Goal: Task Accomplishment & Management: Use online tool/utility

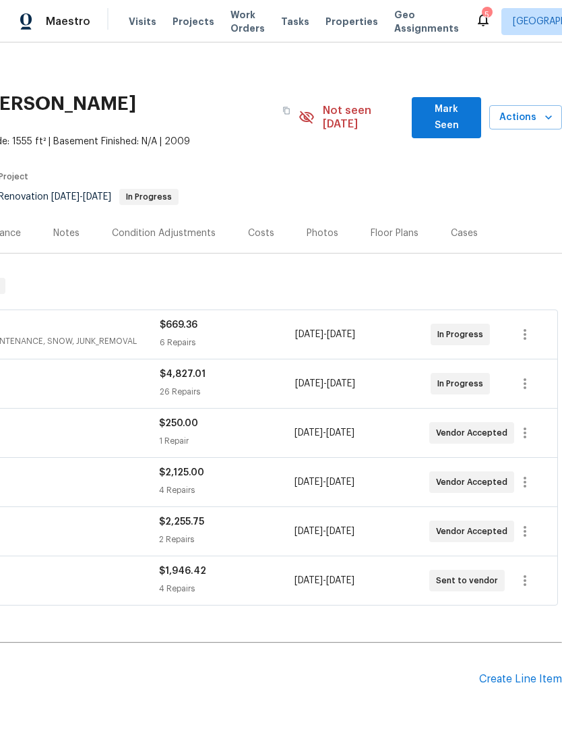
scroll to position [4, 200]
click at [446, 105] on span "Mark Seen" at bounding box center [447, 118] width 48 height 33
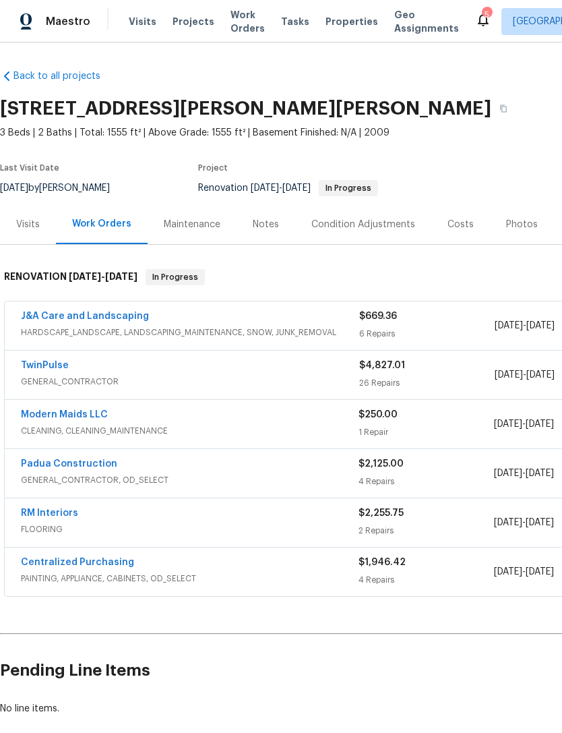
scroll to position [0, 0]
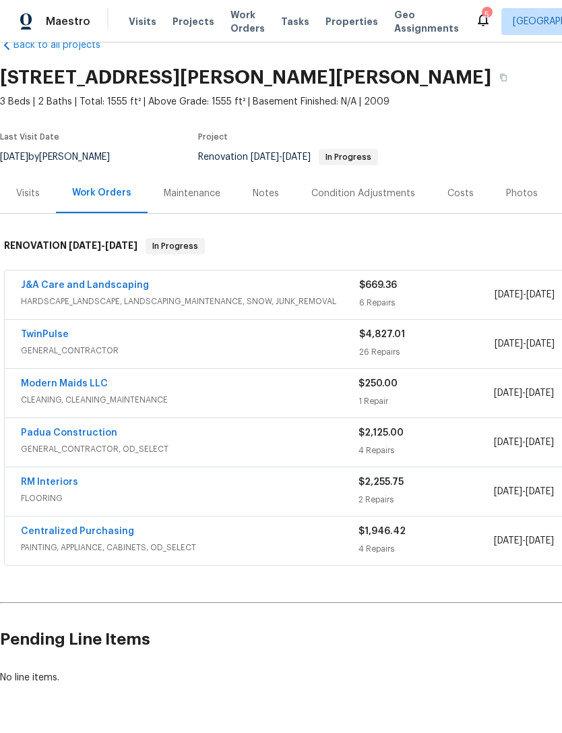
scroll to position [30, 0]
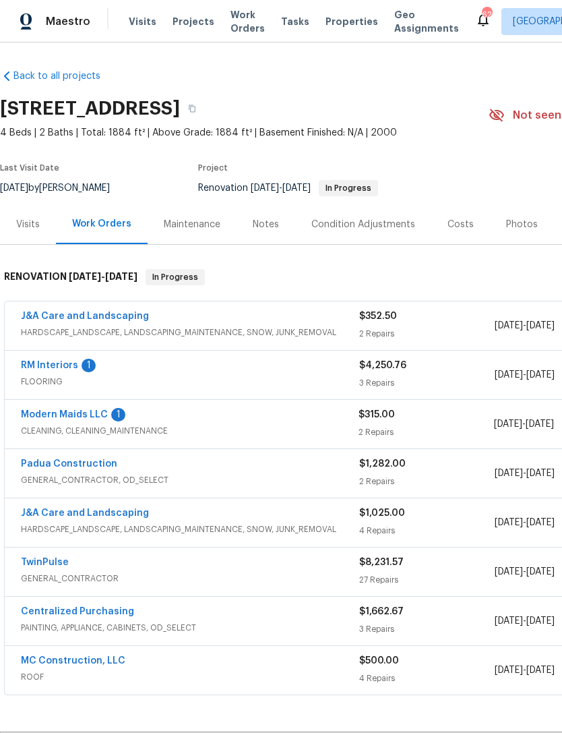
click at [111, 409] on div "1" at bounding box center [118, 414] width 14 height 13
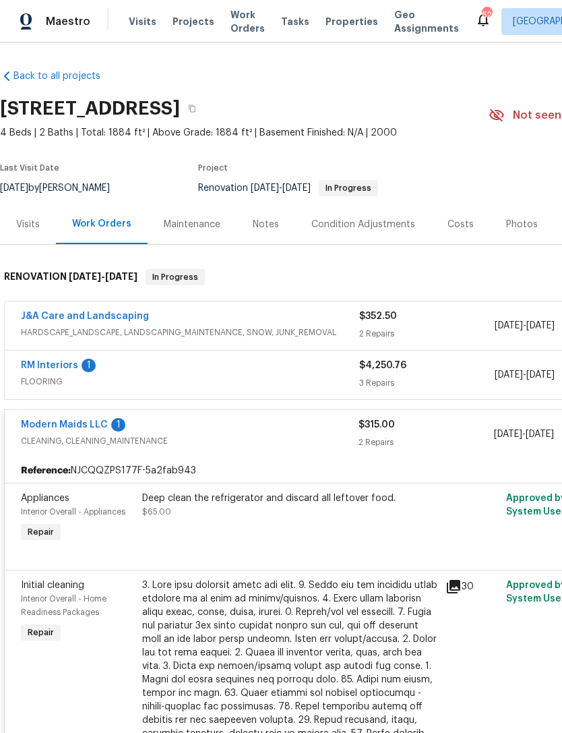
click at [87, 425] on link "Modern Maids LLC" at bounding box center [64, 424] width 87 height 9
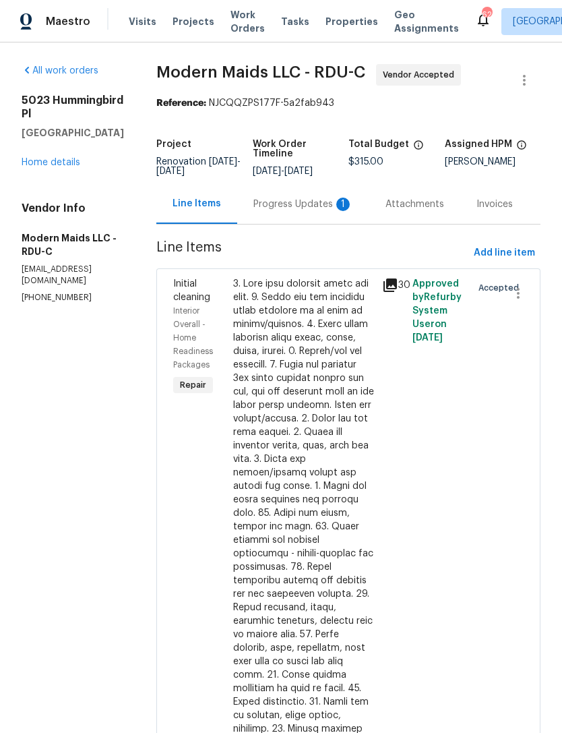
click at [307, 211] on div "Progress Updates 1" at bounding box center [303, 203] width 100 height 13
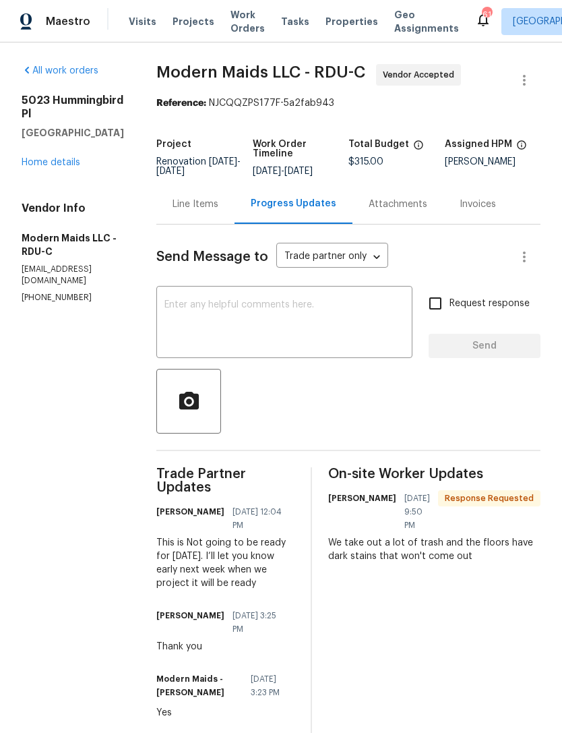
click at [304, 322] on textarea at bounding box center [284, 323] width 240 height 47
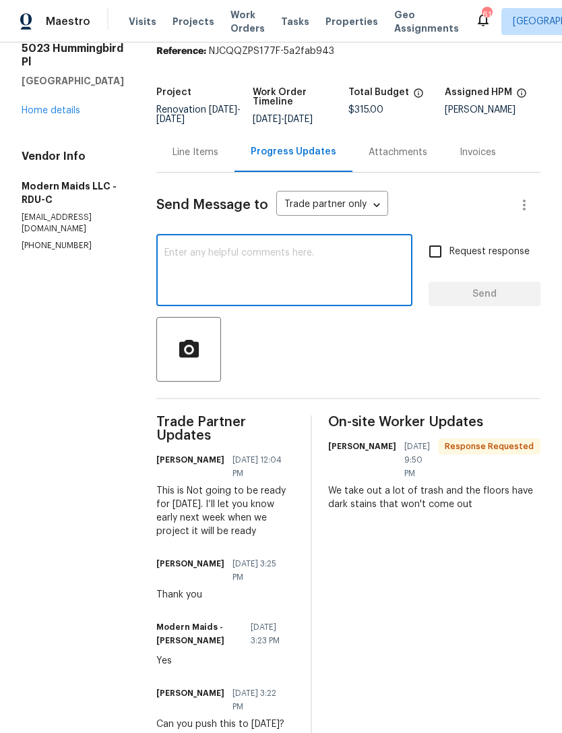
scroll to position [113, 0]
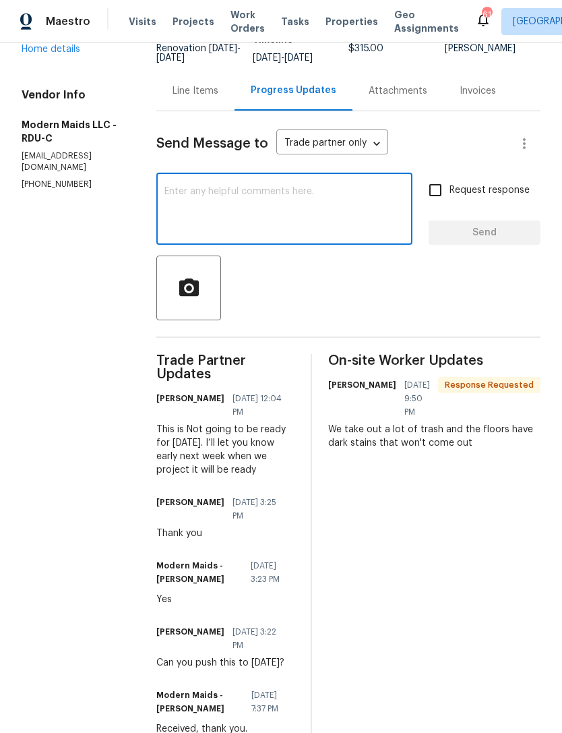
type textarea "@"
click at [364, 152] on body "Maestro Visits Projects Work Orders Tasks Properties Geo Assignments 61 Raleigh…" at bounding box center [281, 366] width 562 height 733
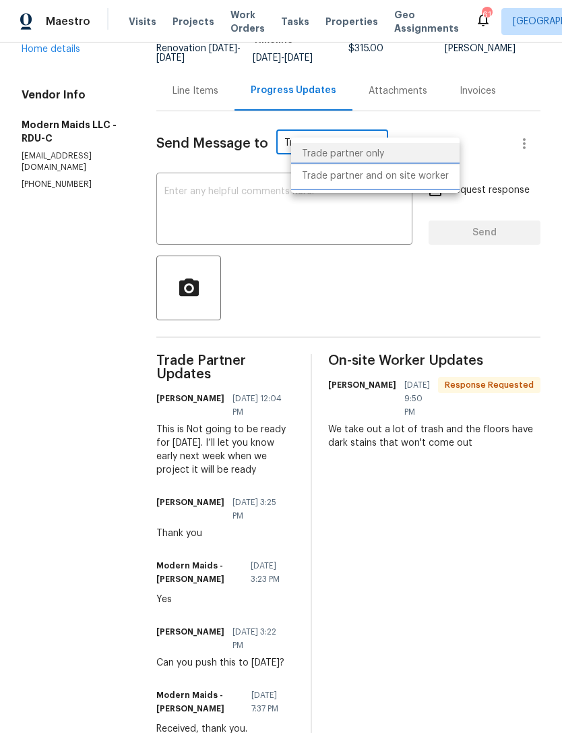
click at [363, 176] on li "Trade partner and on site worker" at bounding box center [375, 176] width 169 height 22
type input "Trade Partner and On-Site Worker"
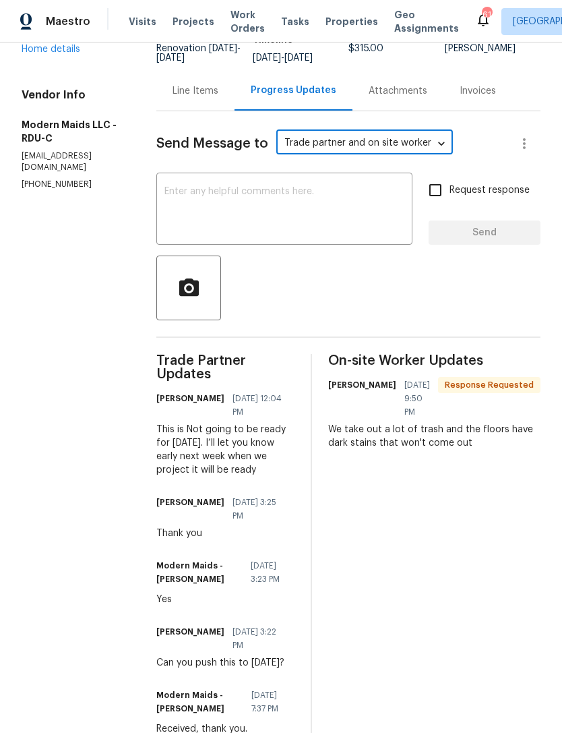
click at [286, 205] on textarea at bounding box center [284, 210] width 240 height 47
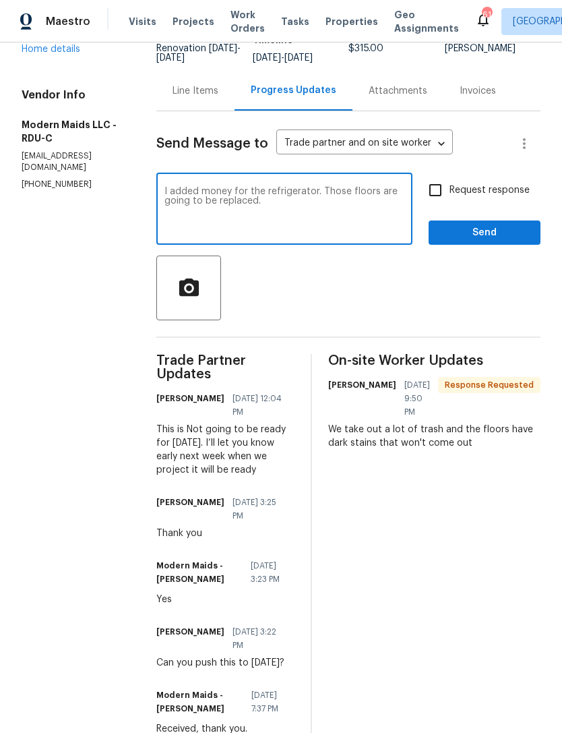
type textarea "I added money for the refrigerator. Those floors are going to be replaced."
click at [500, 241] on span "Send" at bounding box center [484, 232] width 90 height 17
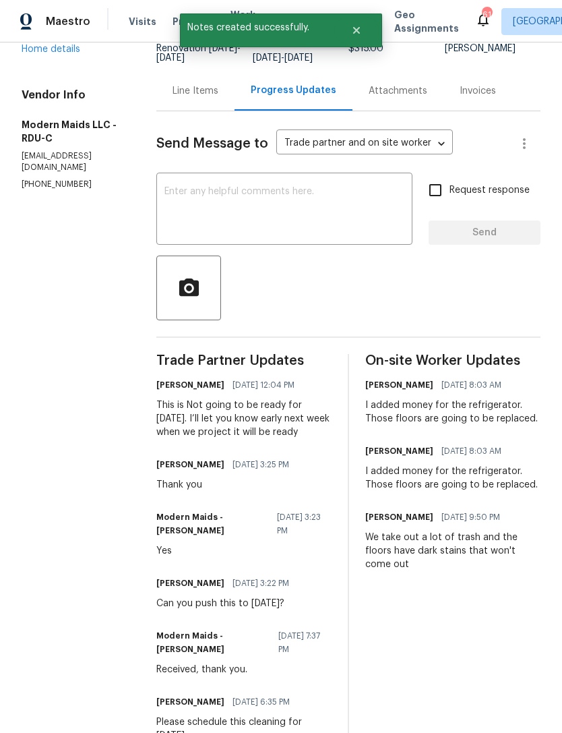
click at [216, 98] on div "Line Items" at bounding box center [196, 90] width 46 height 13
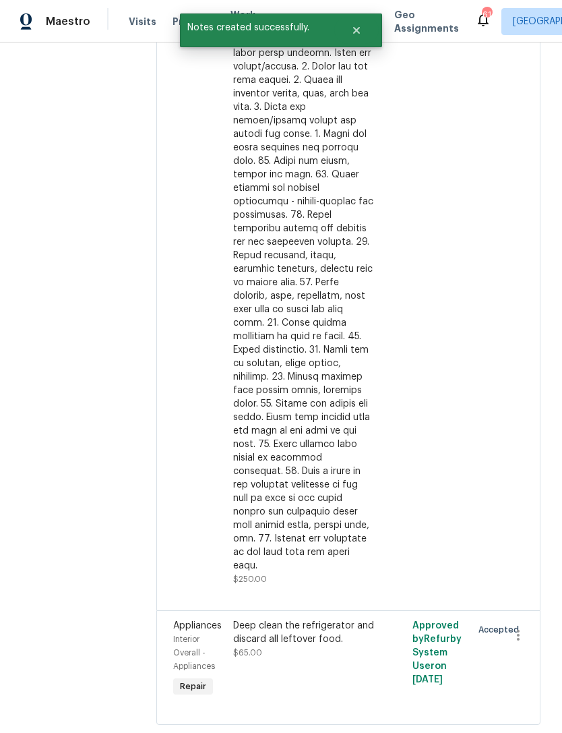
scroll to position [350, 0]
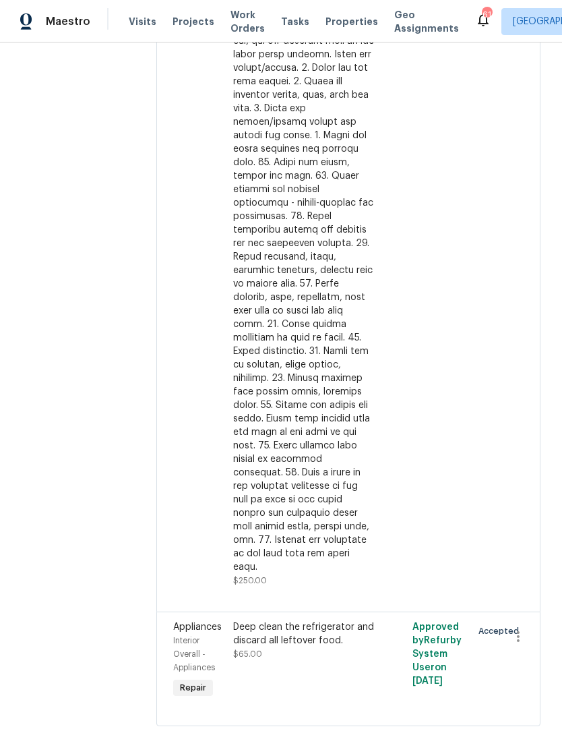
click at [349, 661] on div "Deep clean the refrigerator and discard all leftover food. $65.00" at bounding box center [304, 640] width 142 height 40
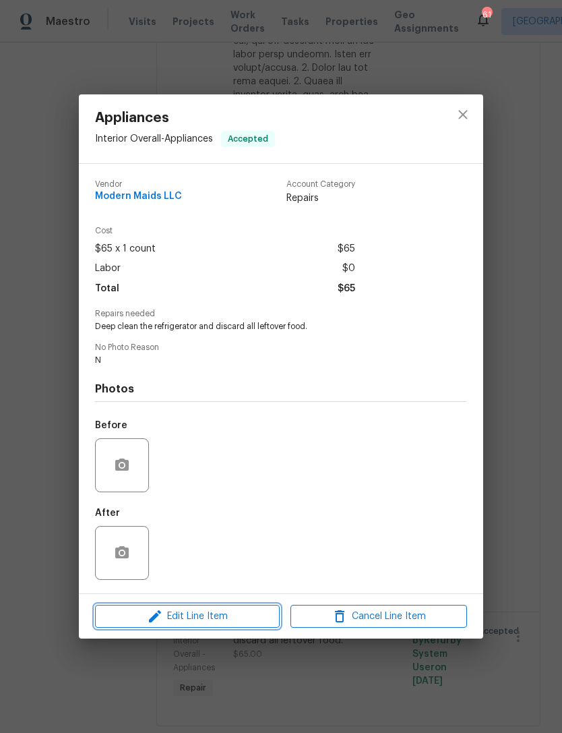
click at [251, 615] on span "Edit Line Item" at bounding box center [187, 616] width 177 height 17
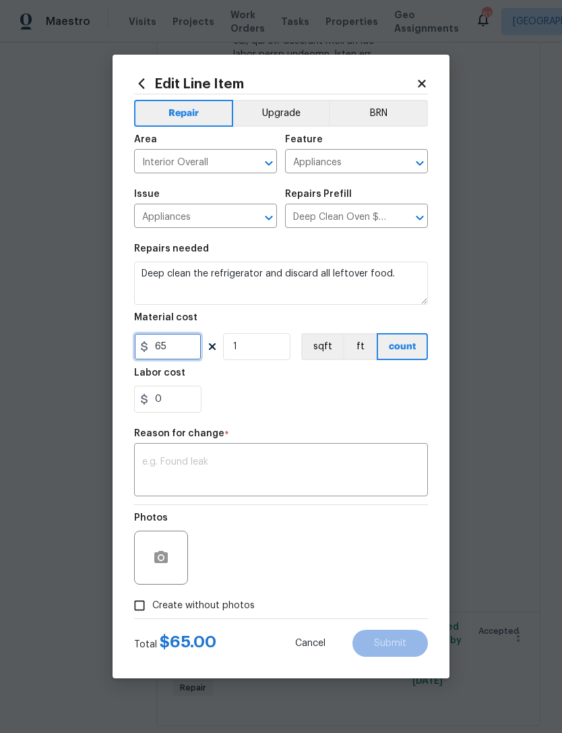
click at [190, 349] on input "65" at bounding box center [167, 346] width 67 height 27
type input "100"
click at [286, 393] on div "0" at bounding box center [281, 399] width 294 height 27
click at [193, 601] on span "Create without photos" at bounding box center [203, 606] width 102 height 14
click at [152, 601] on input "Create without photos" at bounding box center [140, 605] width 26 height 26
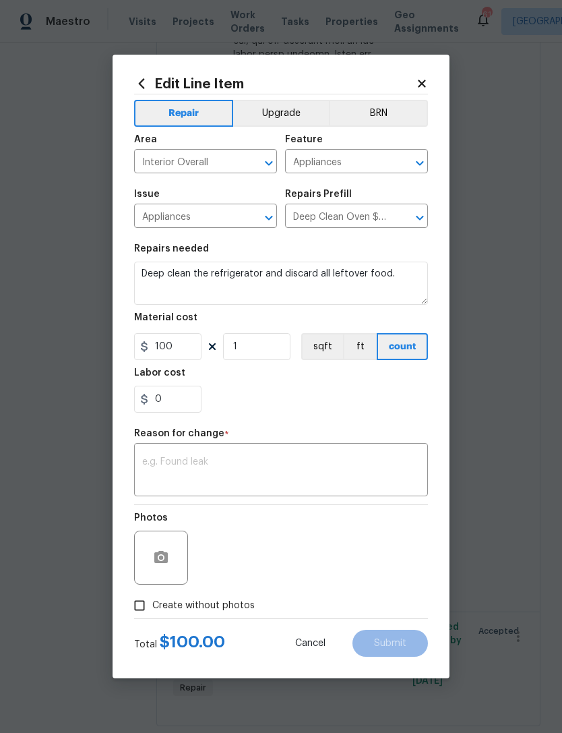
checkbox input "true"
click at [361, 553] on textarea "N" at bounding box center [313, 557] width 229 height 54
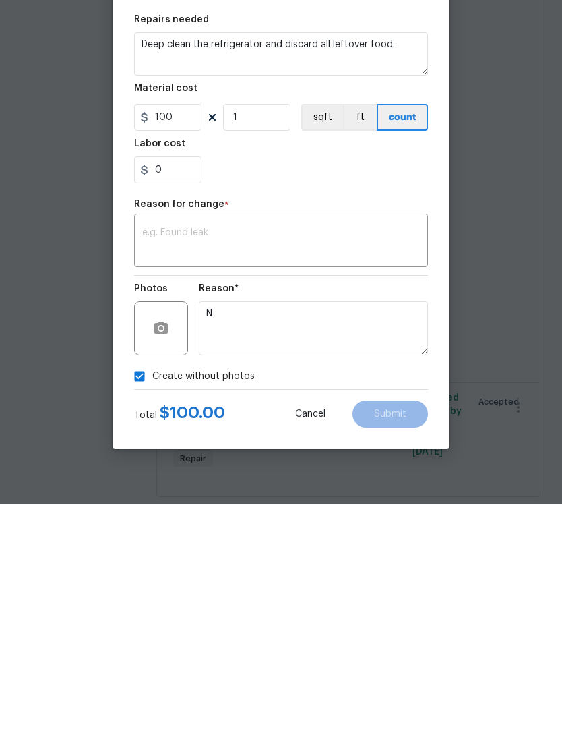
click at [251, 457] on textarea at bounding box center [281, 471] width 278 height 28
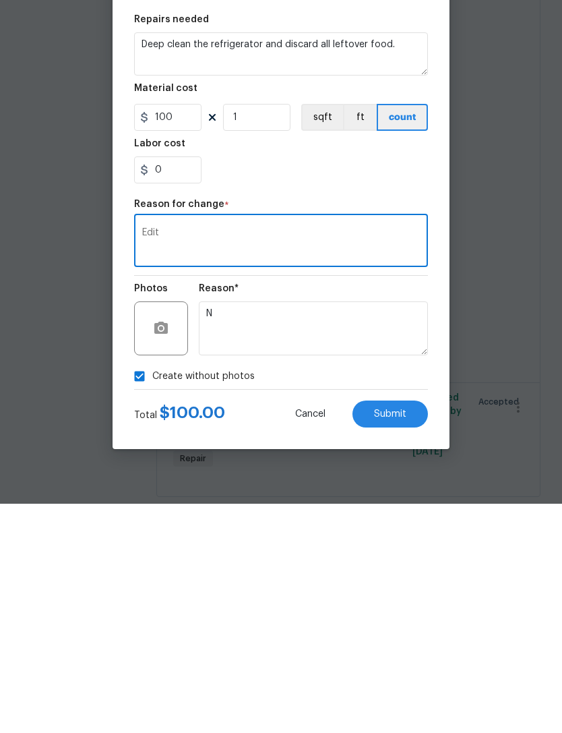
type textarea "Edit"
click at [395, 638] on span "Submit" at bounding box center [390, 643] width 32 height 10
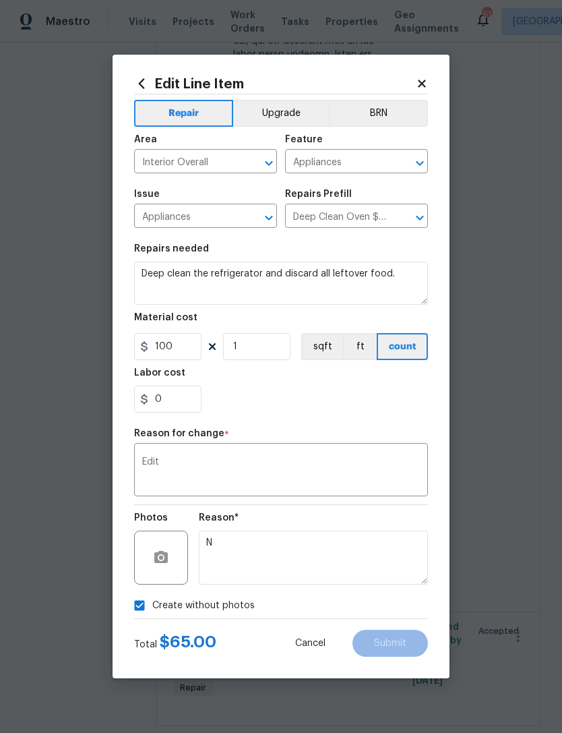
type input "65"
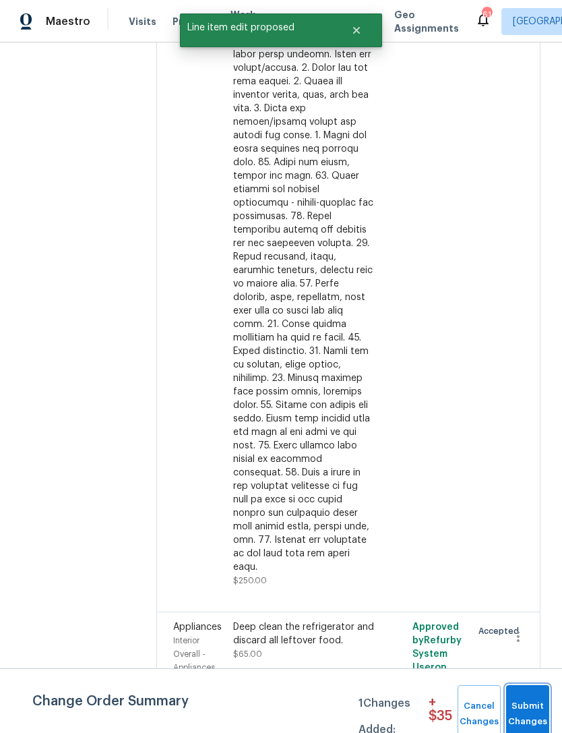
click at [523, 706] on span "Submit Changes" at bounding box center [528, 713] width 30 height 31
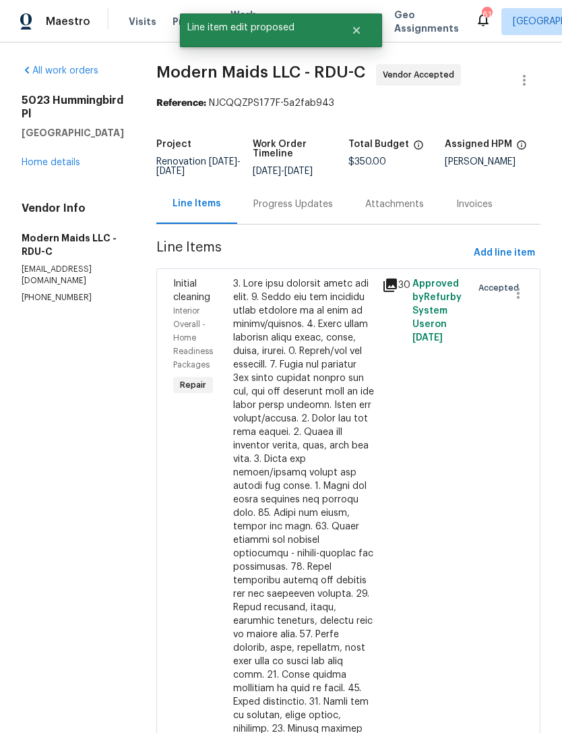
scroll to position [0, 0]
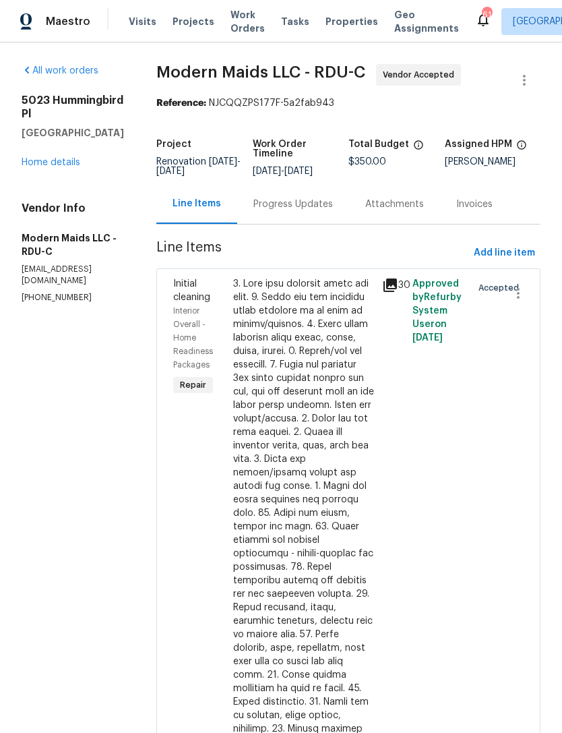
click at [59, 158] on link "Home details" at bounding box center [51, 162] width 59 height 9
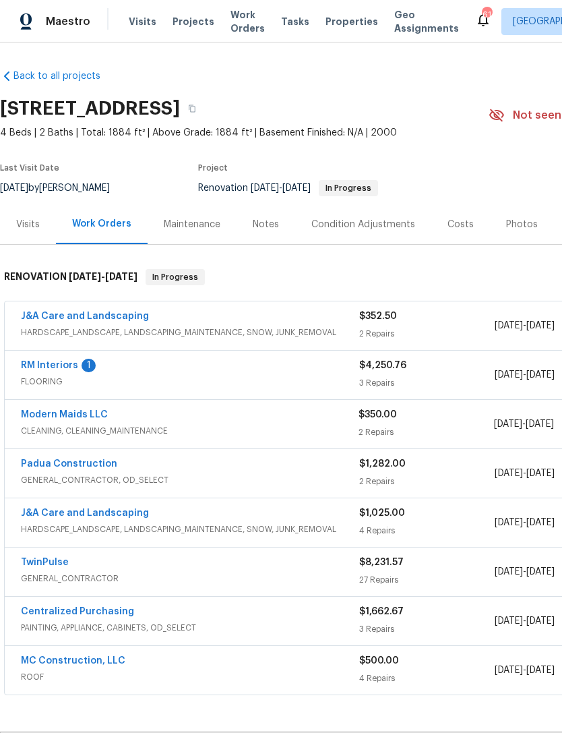
click at [59, 361] on link "RM Interiors" at bounding box center [49, 365] width 57 height 9
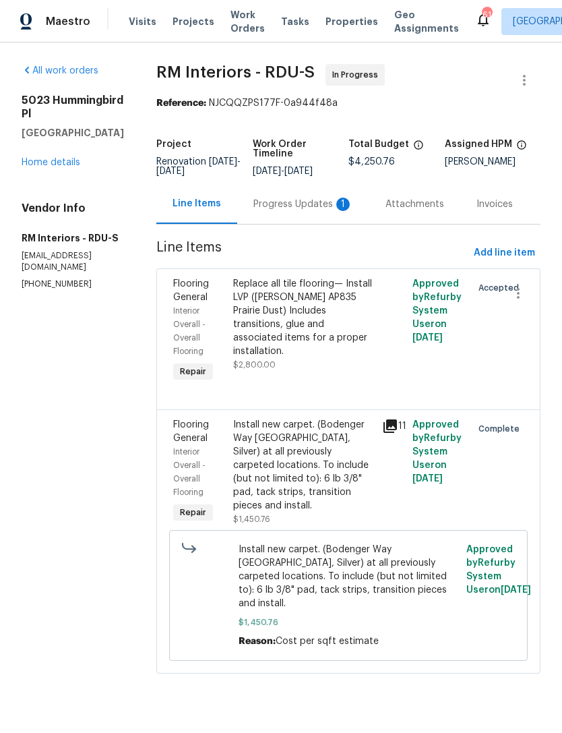
click at [307, 205] on div "Progress Updates 1" at bounding box center [303, 203] width 100 height 13
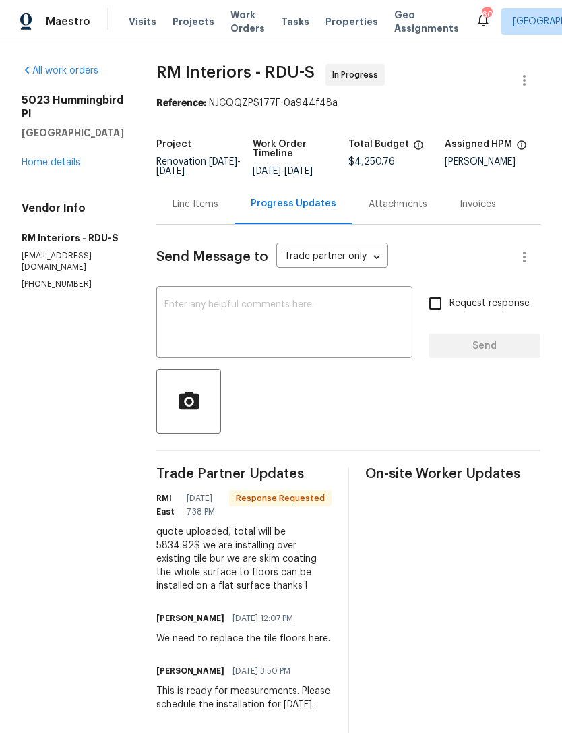
click at [194, 215] on div "Line Items" at bounding box center [195, 204] width 78 height 40
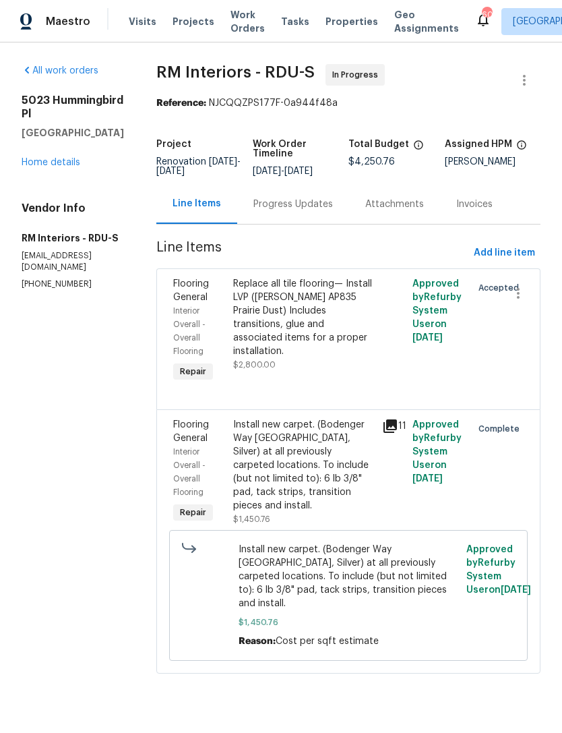
click at [285, 197] on div "Progress Updates" at bounding box center [293, 203] width 80 height 13
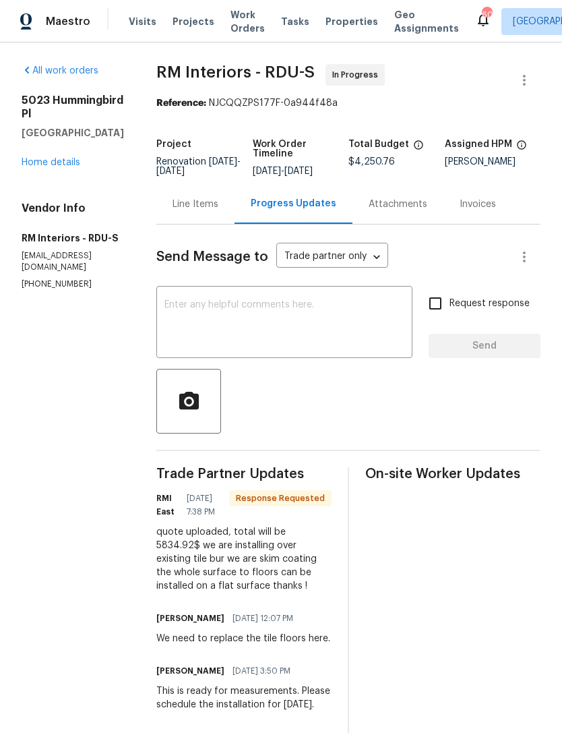
click at [301, 318] on textarea at bounding box center [284, 323] width 240 height 47
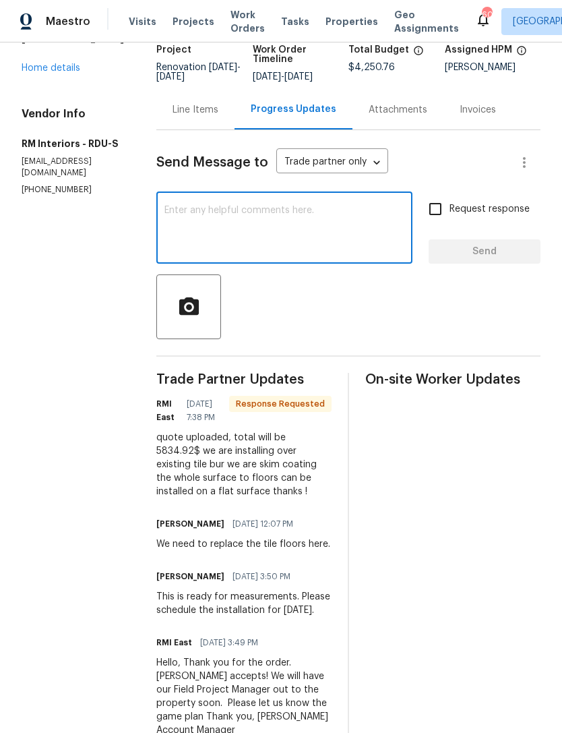
scroll to position [94, 0]
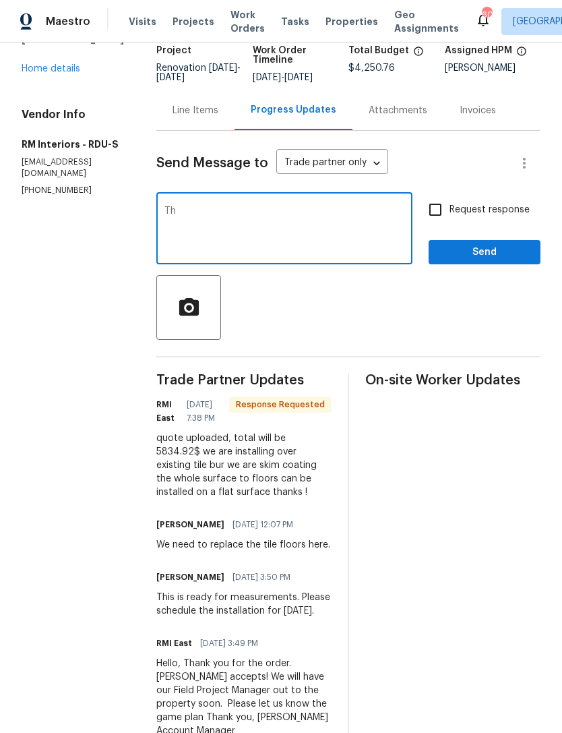
type textarea "T"
type textarea "H"
click at [185, 118] on div "Line Items" at bounding box center [195, 110] width 78 height 40
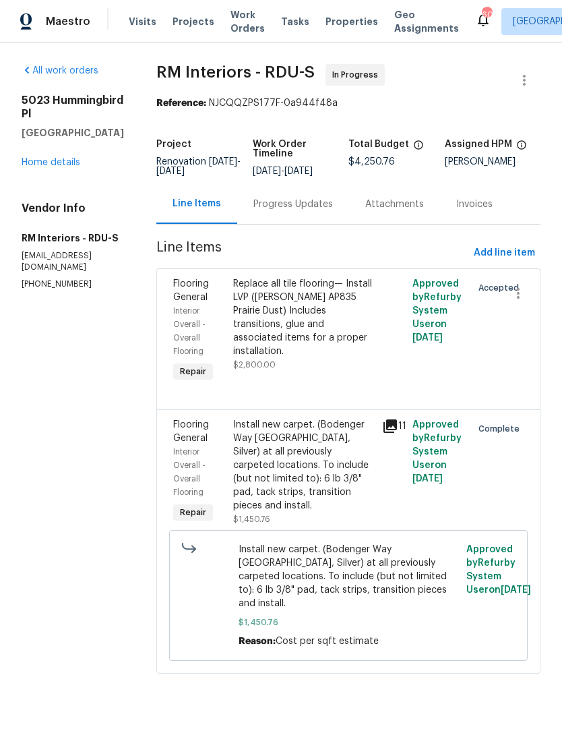
click at [301, 203] on div "Progress Updates" at bounding box center [293, 203] width 80 height 13
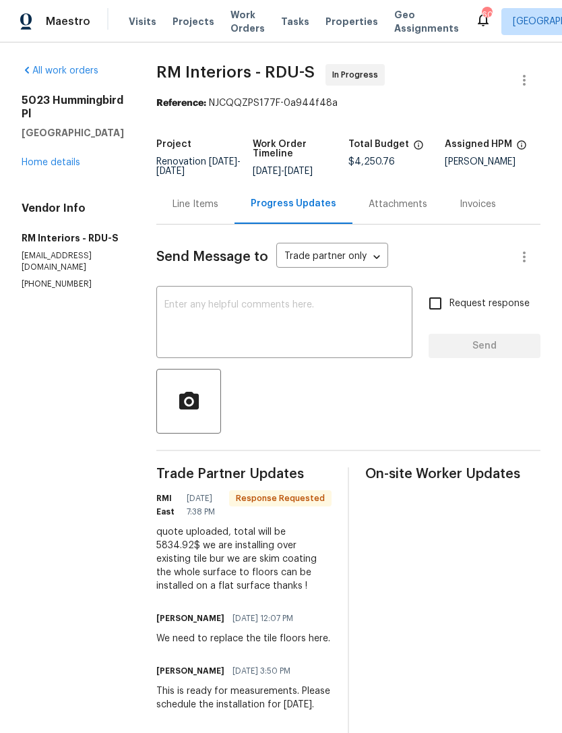
click at [178, 201] on div "Line Items" at bounding box center [196, 203] width 46 height 13
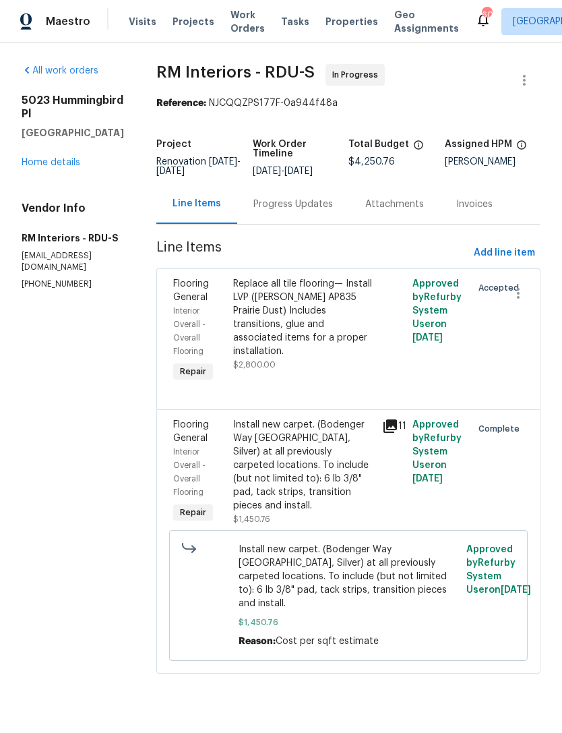
click at [305, 353] on div "Replace all tile flooring— Install LVP (Knighton AP835 Prairie Dust) Includes t…" at bounding box center [304, 324] width 142 height 94
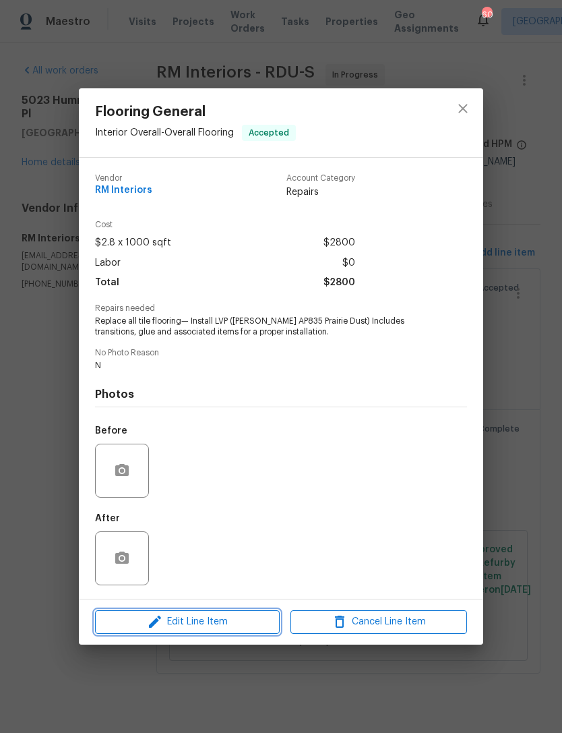
click at [233, 627] on span "Edit Line Item" at bounding box center [187, 621] width 177 height 17
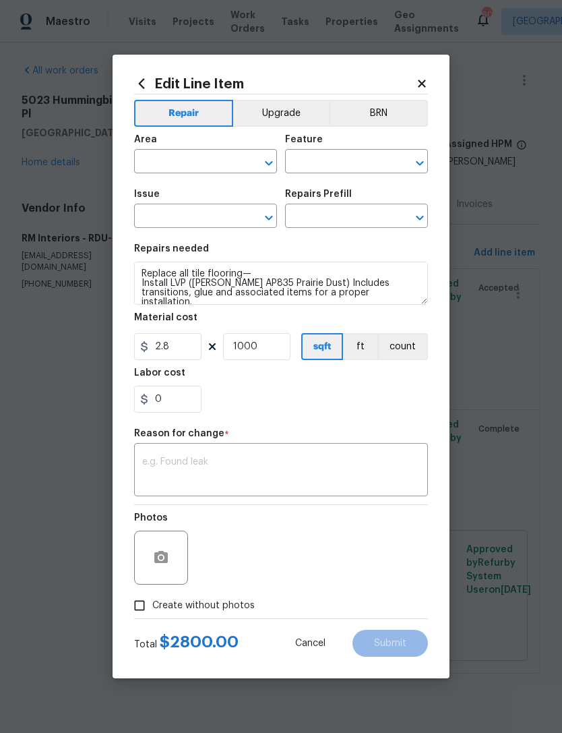
type input "Interior Overall"
type input "Overall Flooring"
type input "Flooring General"
type input "Vinyl Plank LVL 1 - Knighton (Beige) $2.80"
click at [431, 78] on div "Edit Line Item Repair Upgrade BRN Area Interior Overall ​ Feature Overall Floor…" at bounding box center [281, 366] width 337 height 623
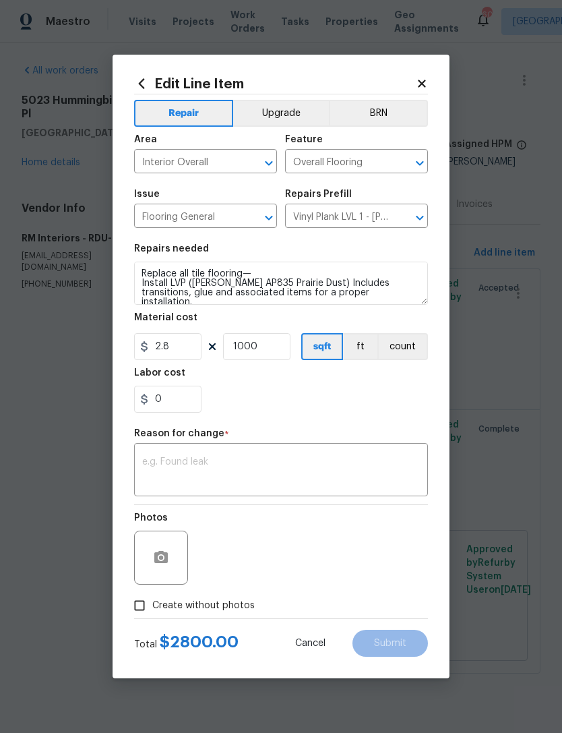
click at [424, 78] on icon at bounding box center [422, 84] width 12 height 12
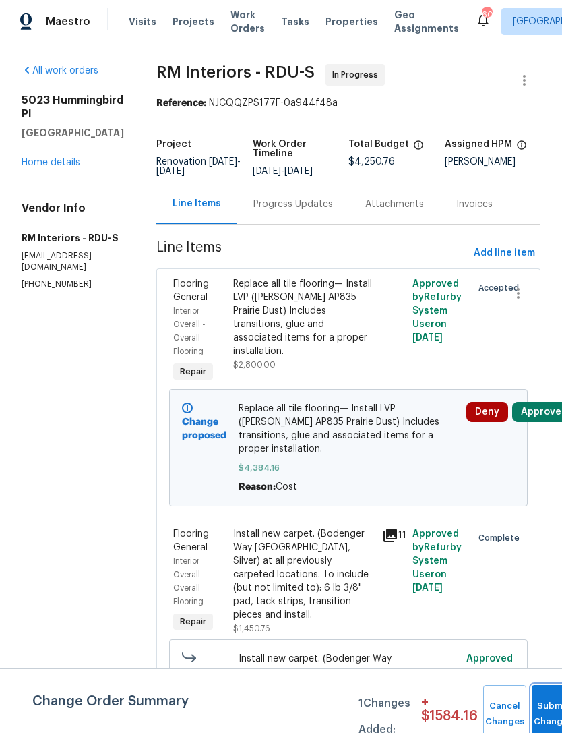
click at [547, 688] on button "Submit Changes" at bounding box center [553, 714] width 43 height 58
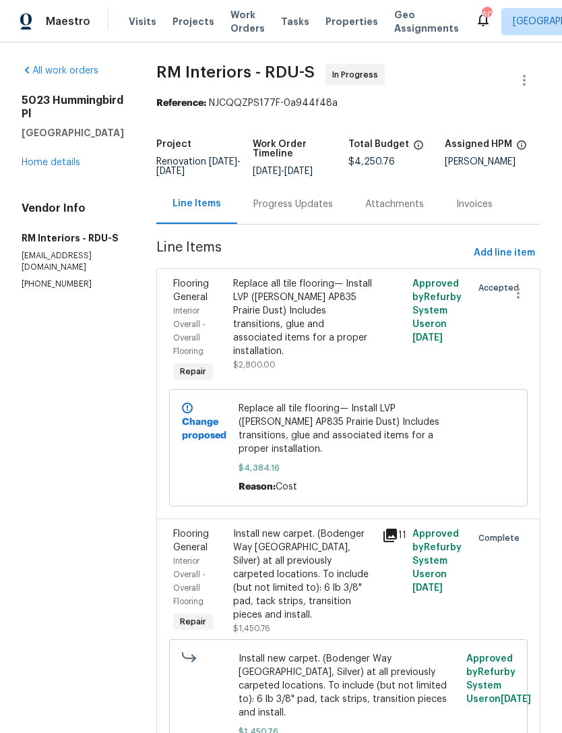
click at [70, 167] on link "Home details" at bounding box center [51, 162] width 59 height 9
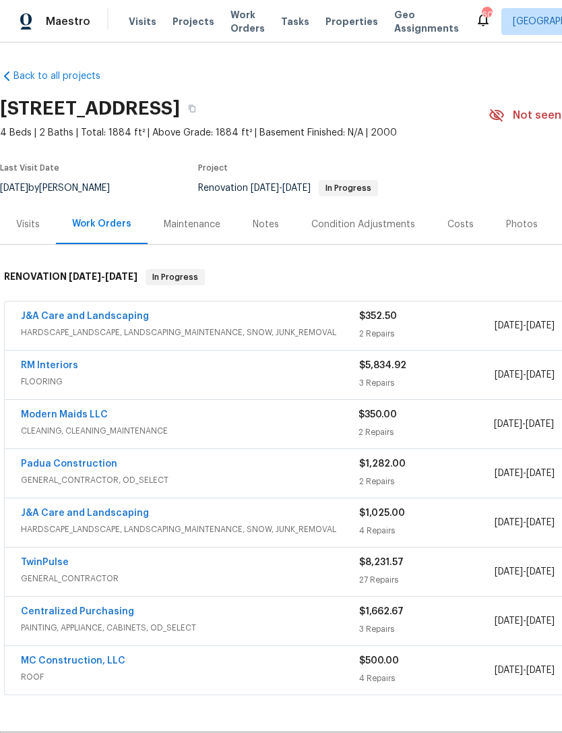
click at [65, 362] on link "RM Interiors" at bounding box center [49, 365] width 57 height 9
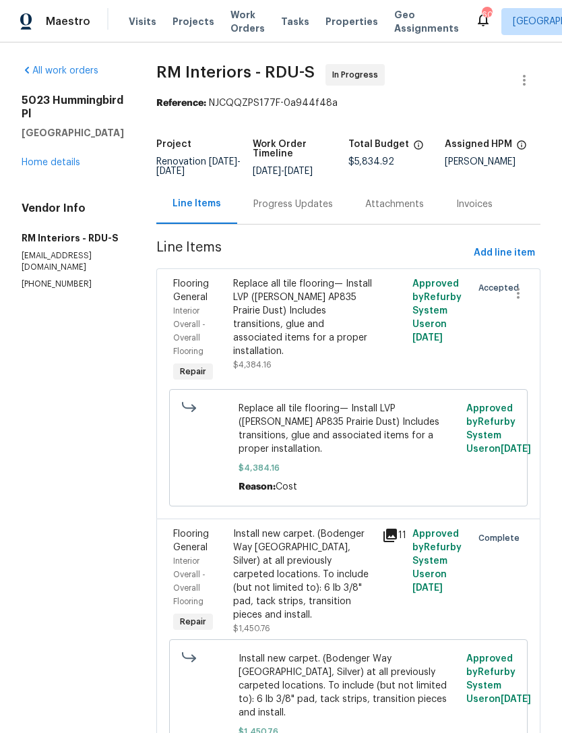
click at [291, 205] on div "Progress Updates" at bounding box center [293, 203] width 80 height 13
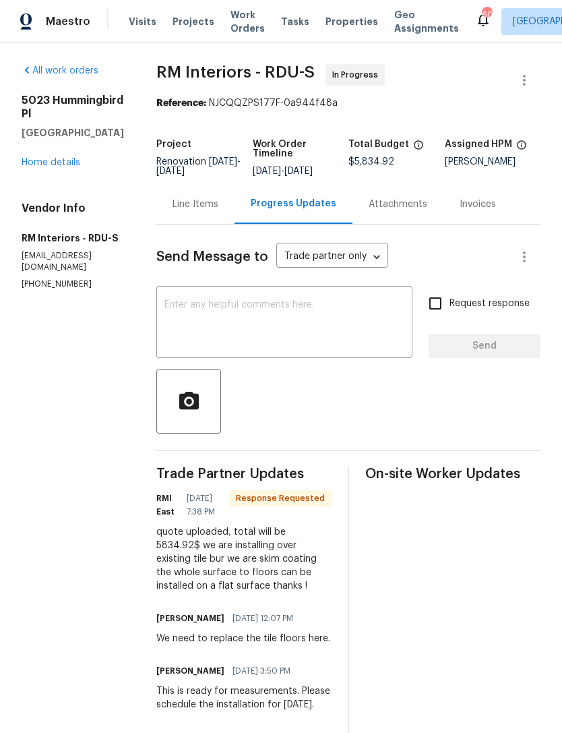
click at [261, 309] on textarea at bounding box center [284, 323] width 240 height 47
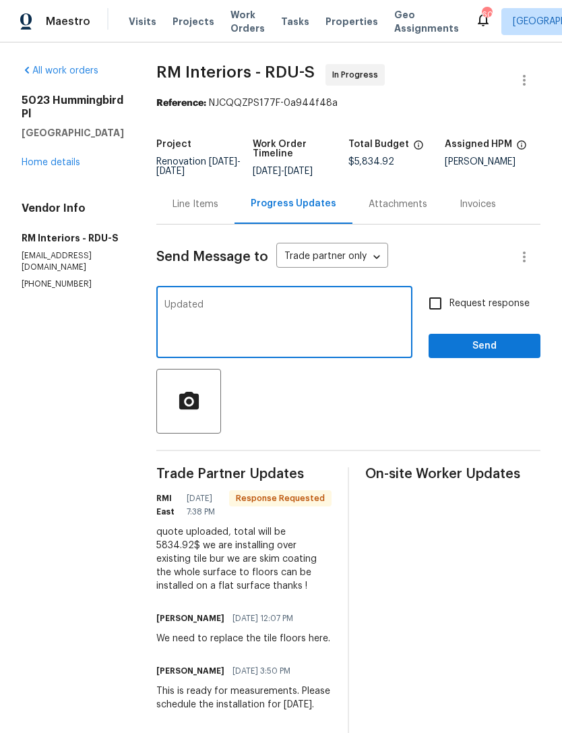
type textarea "Updated"
click at [441, 304] on input "Request response" at bounding box center [435, 303] width 28 height 28
checkbox input "true"
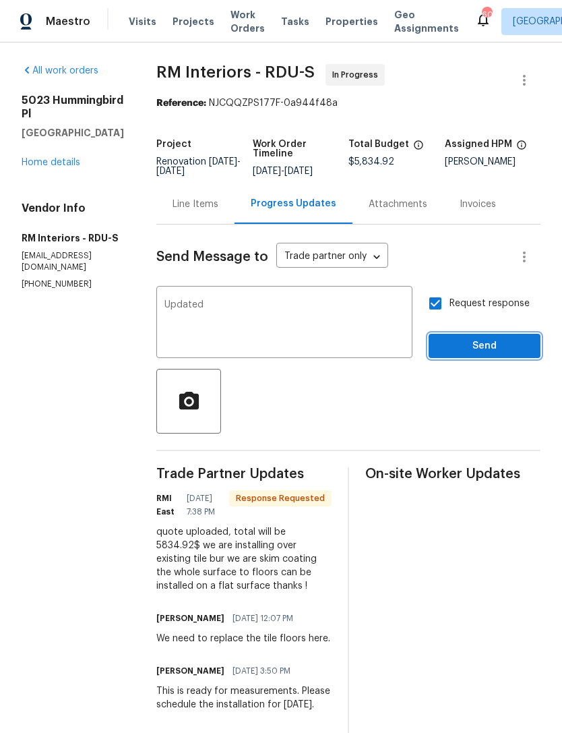
click at [479, 347] on span "Send" at bounding box center [484, 346] width 90 height 17
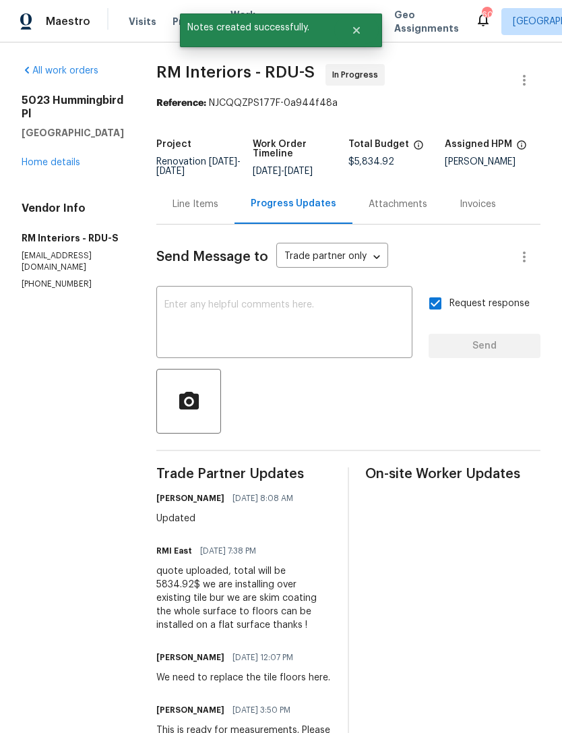
click at [43, 167] on link "Home details" at bounding box center [51, 162] width 59 height 9
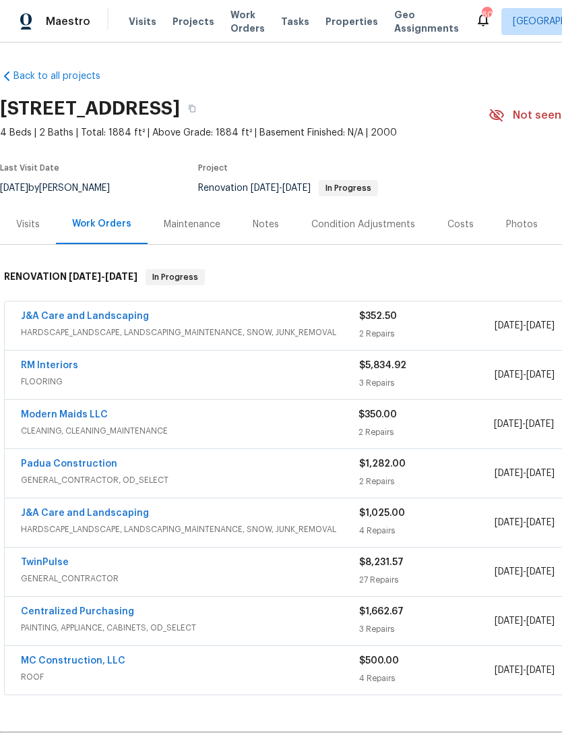
click at [71, 412] on link "Modern Maids LLC" at bounding box center [64, 414] width 87 height 9
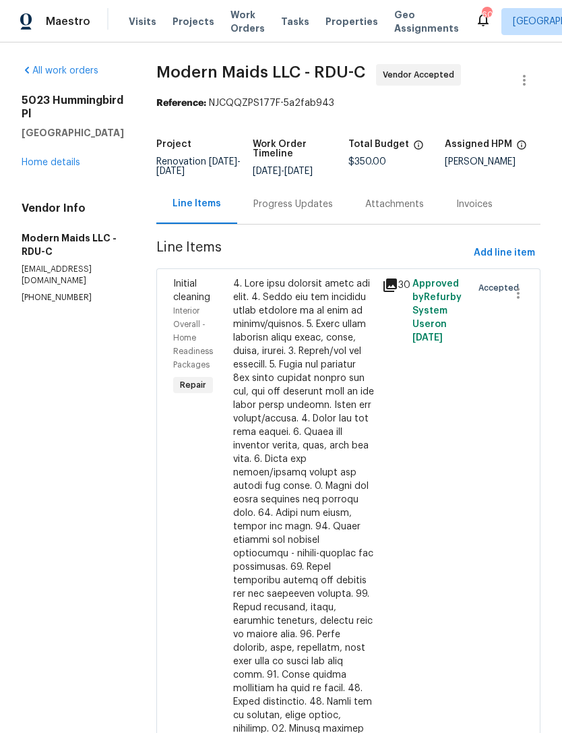
click at [299, 211] on div "Progress Updates" at bounding box center [293, 203] width 80 height 13
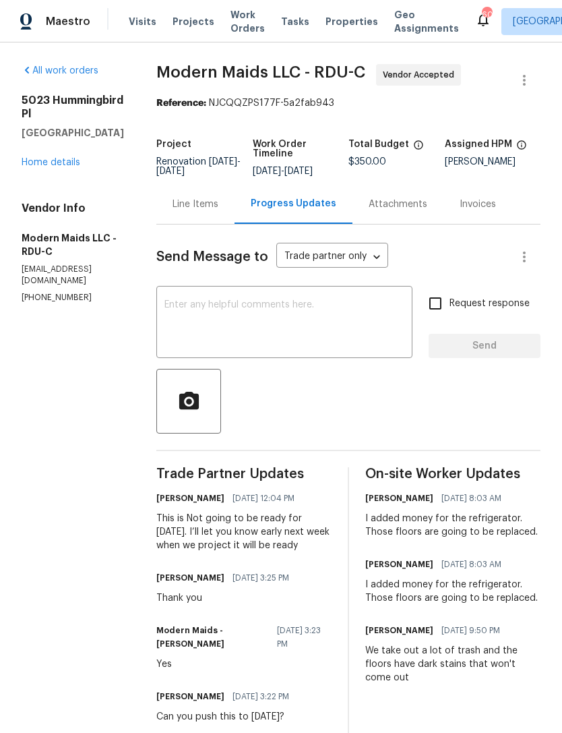
click at [42, 158] on link "Home details" at bounding box center [51, 162] width 59 height 9
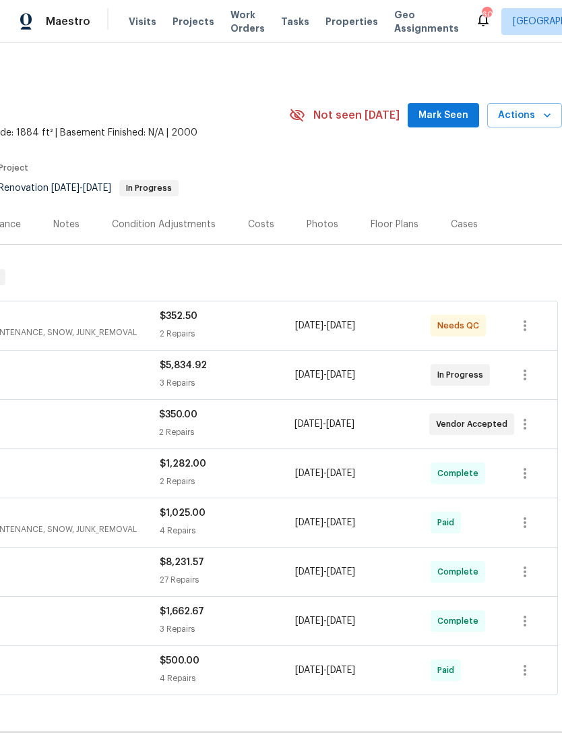
scroll to position [0, 200]
click at [441, 106] on button "Mark Seen" at bounding box center [443, 115] width 71 height 25
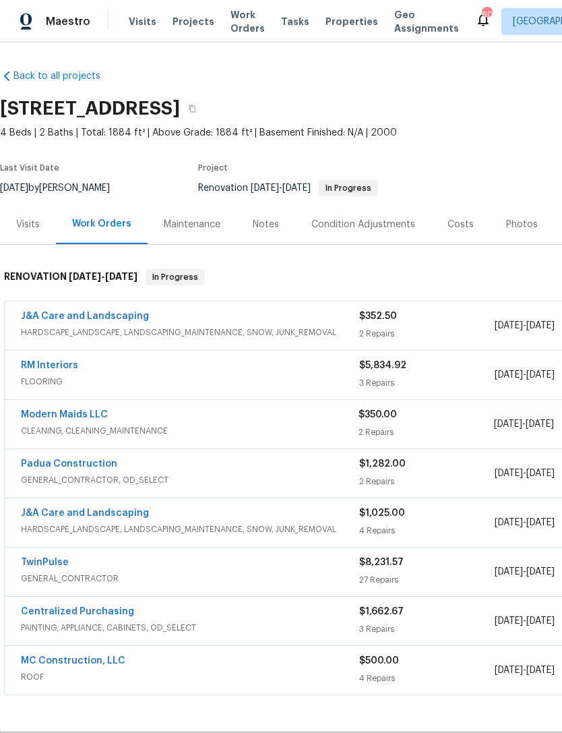
scroll to position [0, 0]
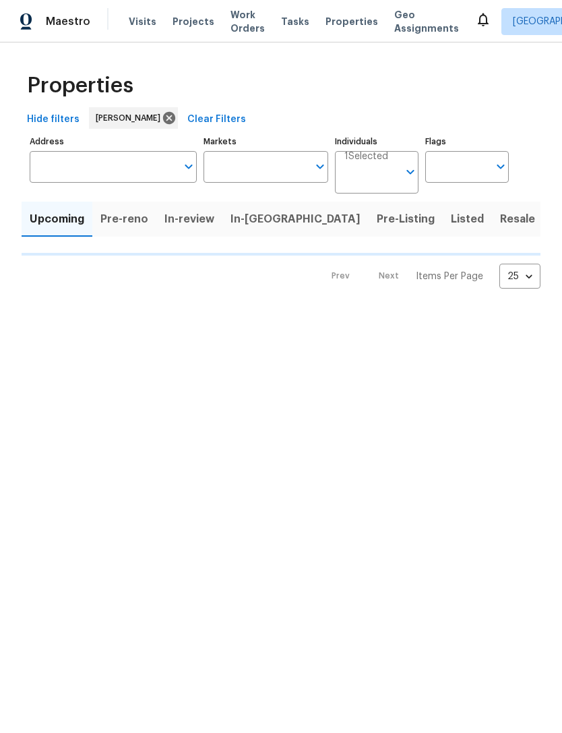
type input "100"
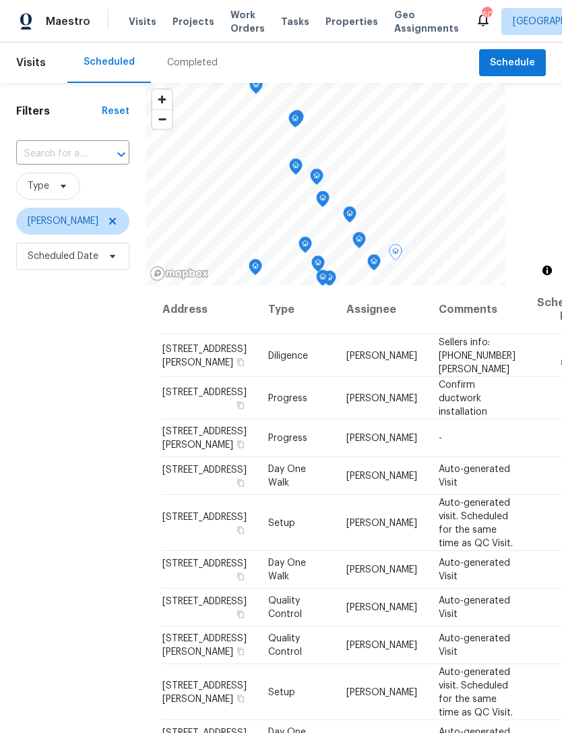
click at [0, 0] on icon at bounding box center [0, 0] width 0 height 0
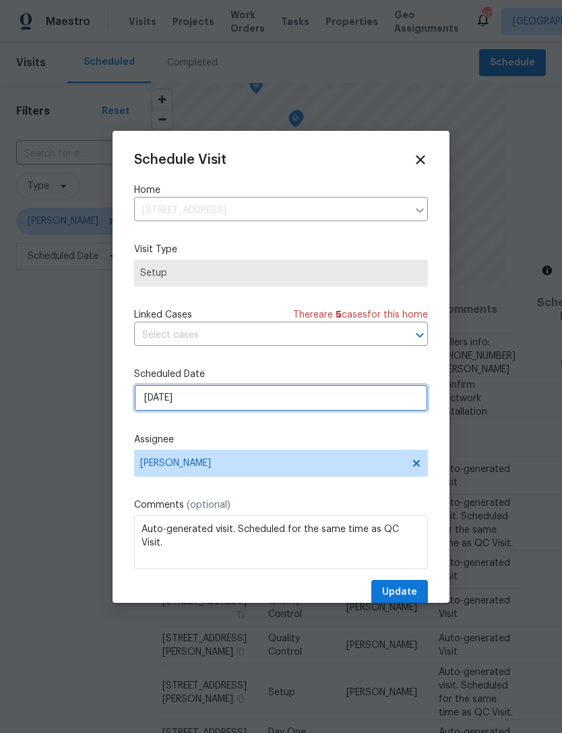
click at [190, 406] on input "[DATE]" at bounding box center [281, 397] width 294 height 27
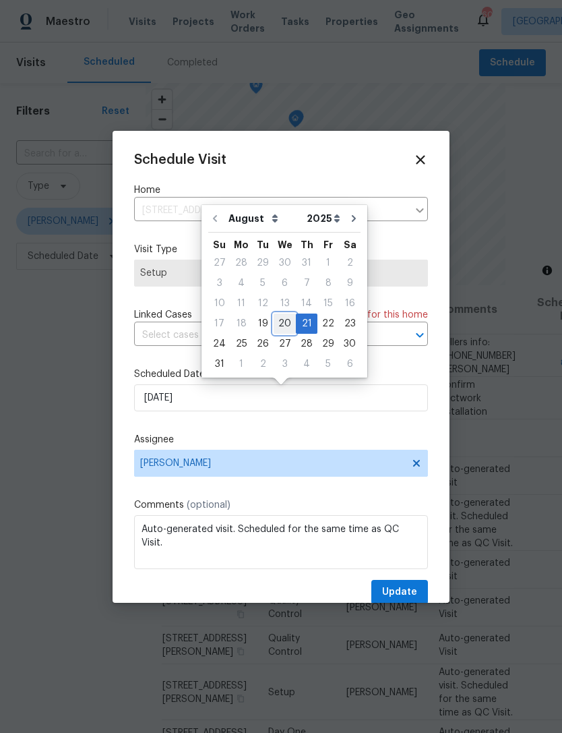
click at [284, 319] on div "20" at bounding box center [285, 323] width 22 height 19
type input "8/20/2025"
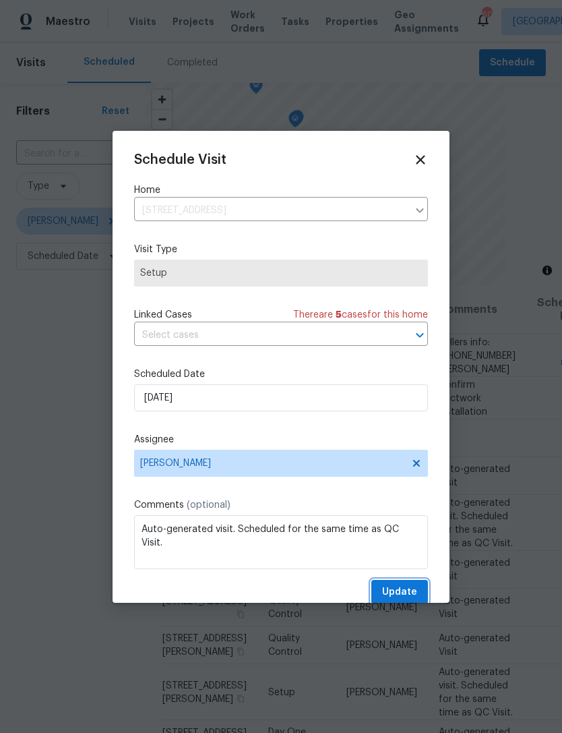
click at [417, 594] on button "Update" at bounding box center [399, 592] width 57 height 25
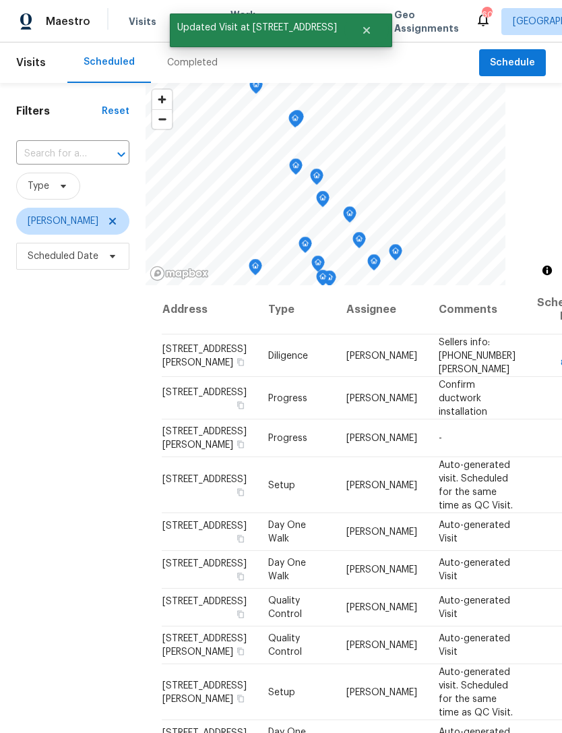
click at [109, 526] on div "Filters Reset ​ Type Preston Sexton Scheduled Date" at bounding box center [73, 477] width 146 height 789
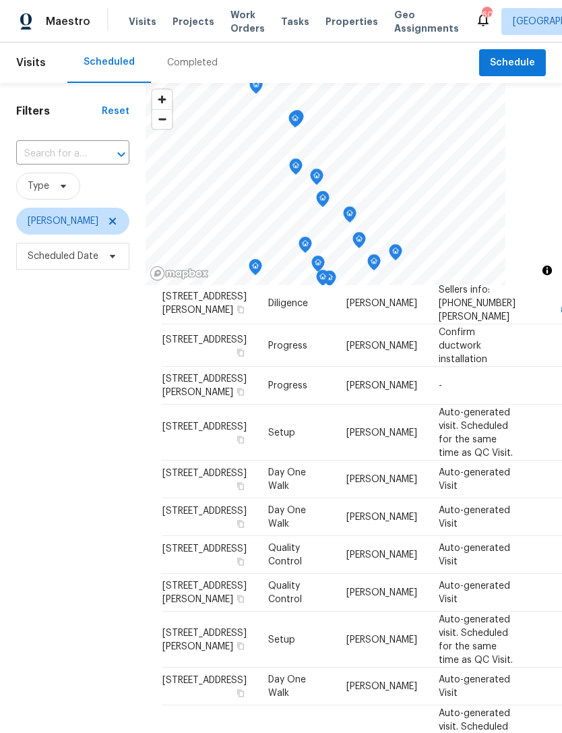
scroll to position [89, 0]
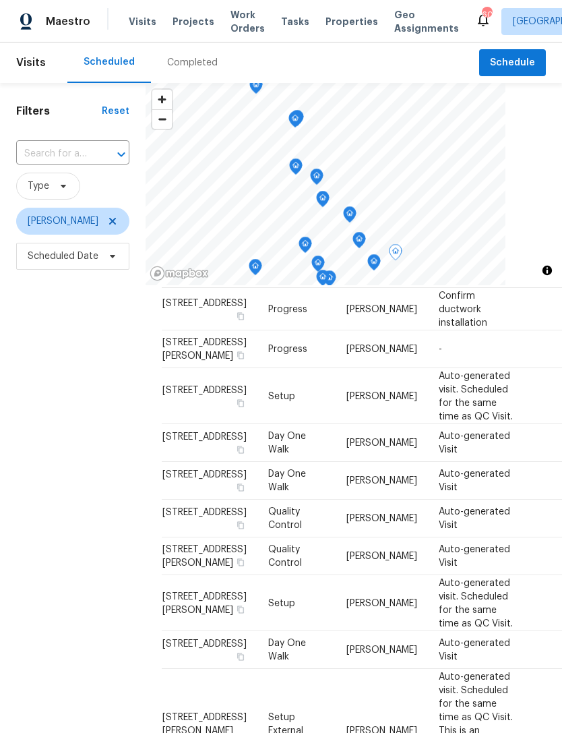
click at [0, 0] on icon at bounding box center [0, 0] width 0 height 0
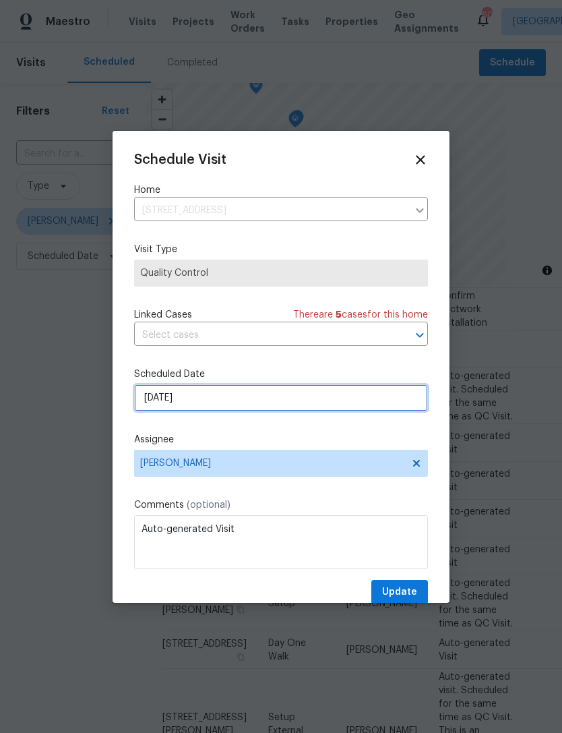
click at [212, 402] on input "8/21/2025" at bounding box center [281, 397] width 294 height 27
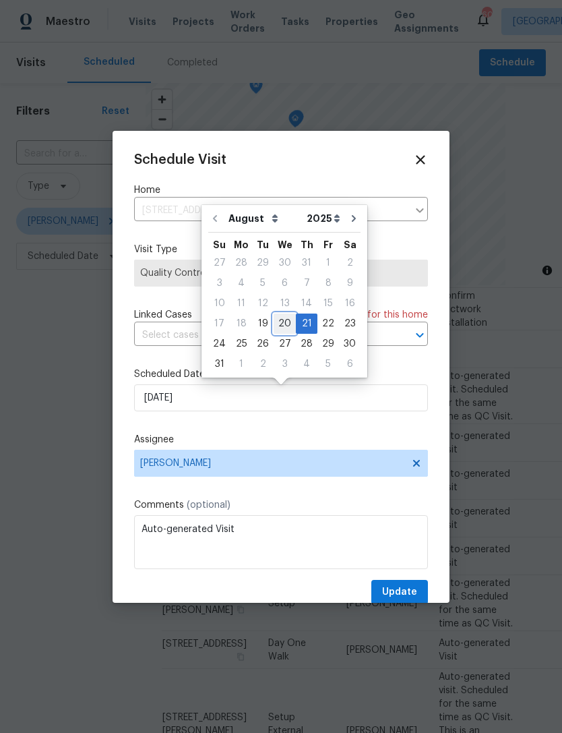
click at [281, 326] on div "20" at bounding box center [285, 323] width 22 height 19
type input "8/20/2025"
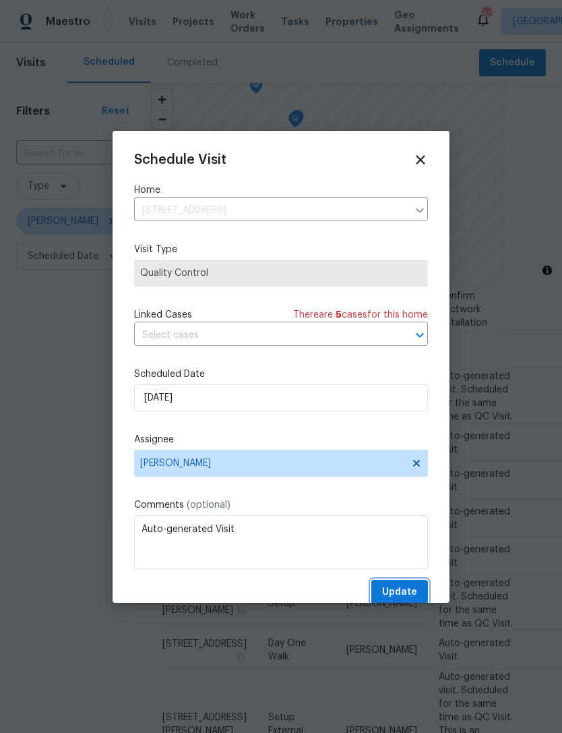
click at [414, 594] on span "Update" at bounding box center [399, 592] width 35 height 17
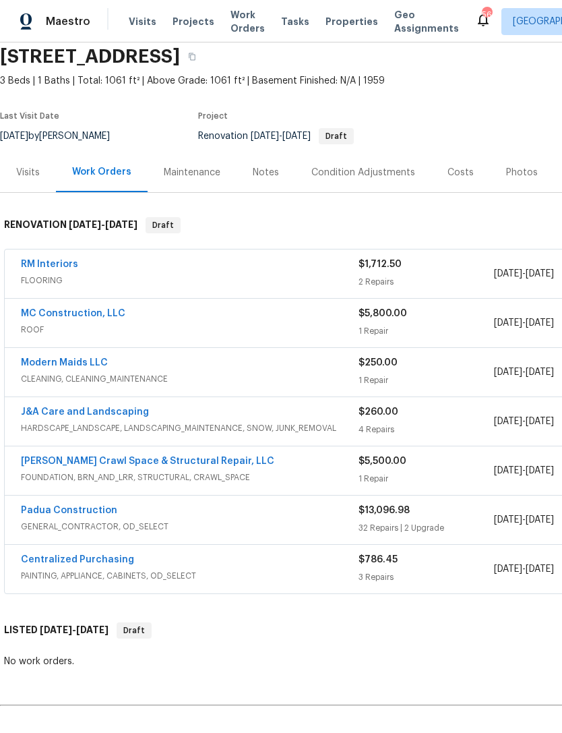
scroll to position [55, 0]
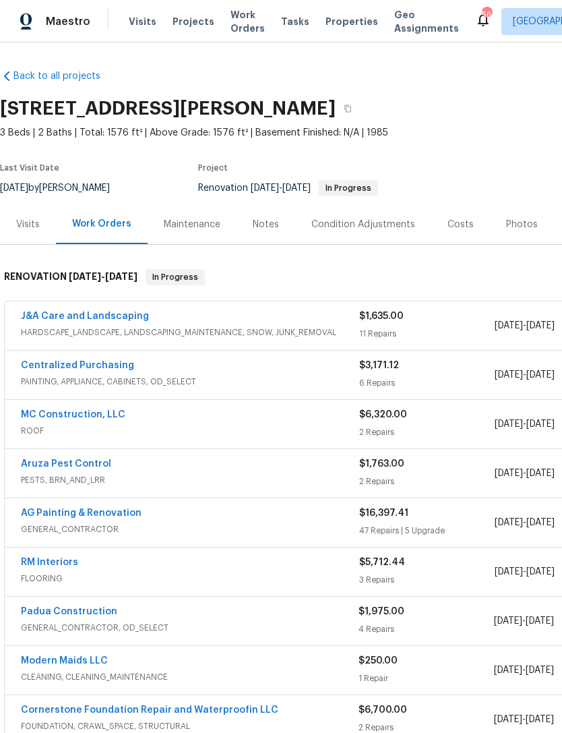
click at [276, 228] on div "Notes" at bounding box center [266, 224] width 26 height 13
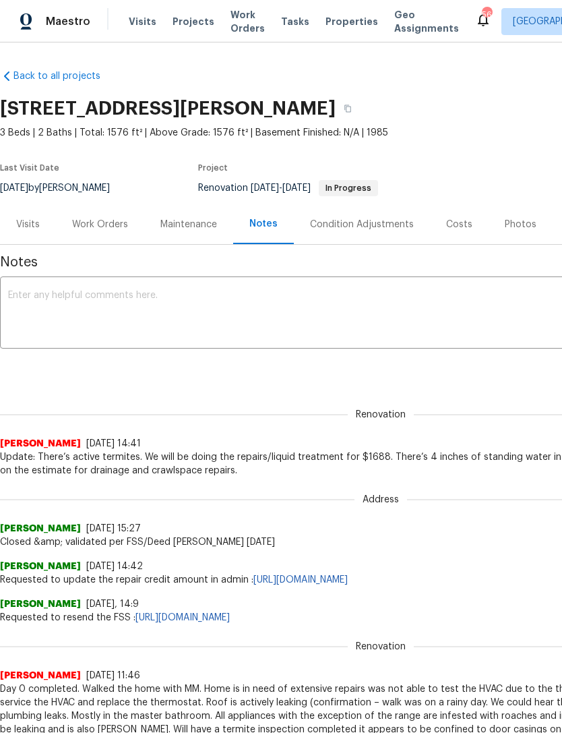
click at [100, 226] on div "Work Orders" at bounding box center [100, 224] width 56 height 13
